Goal: Task Accomplishment & Management: Manage account settings

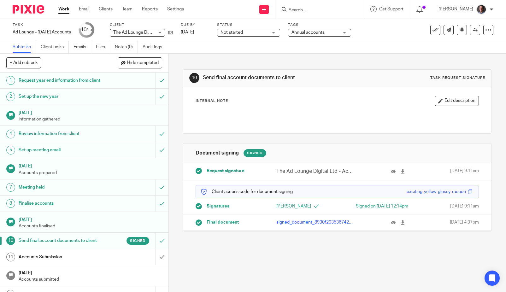
scroll to position [10, 0]
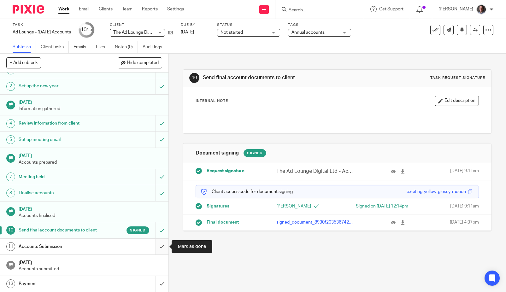
click at [160, 247] on input "submit" at bounding box center [84, 247] width 169 height 16
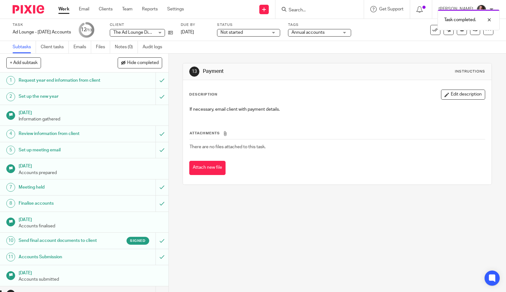
scroll to position [10, 0]
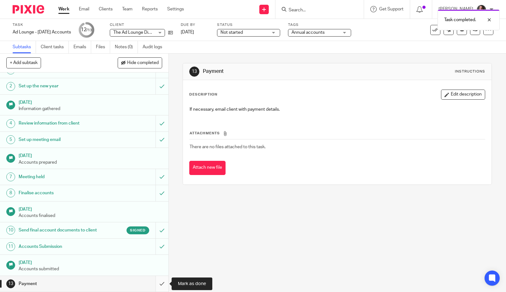
click at [161, 283] on input "submit" at bounding box center [84, 284] width 169 height 16
